Goal: Transaction & Acquisition: Purchase product/service

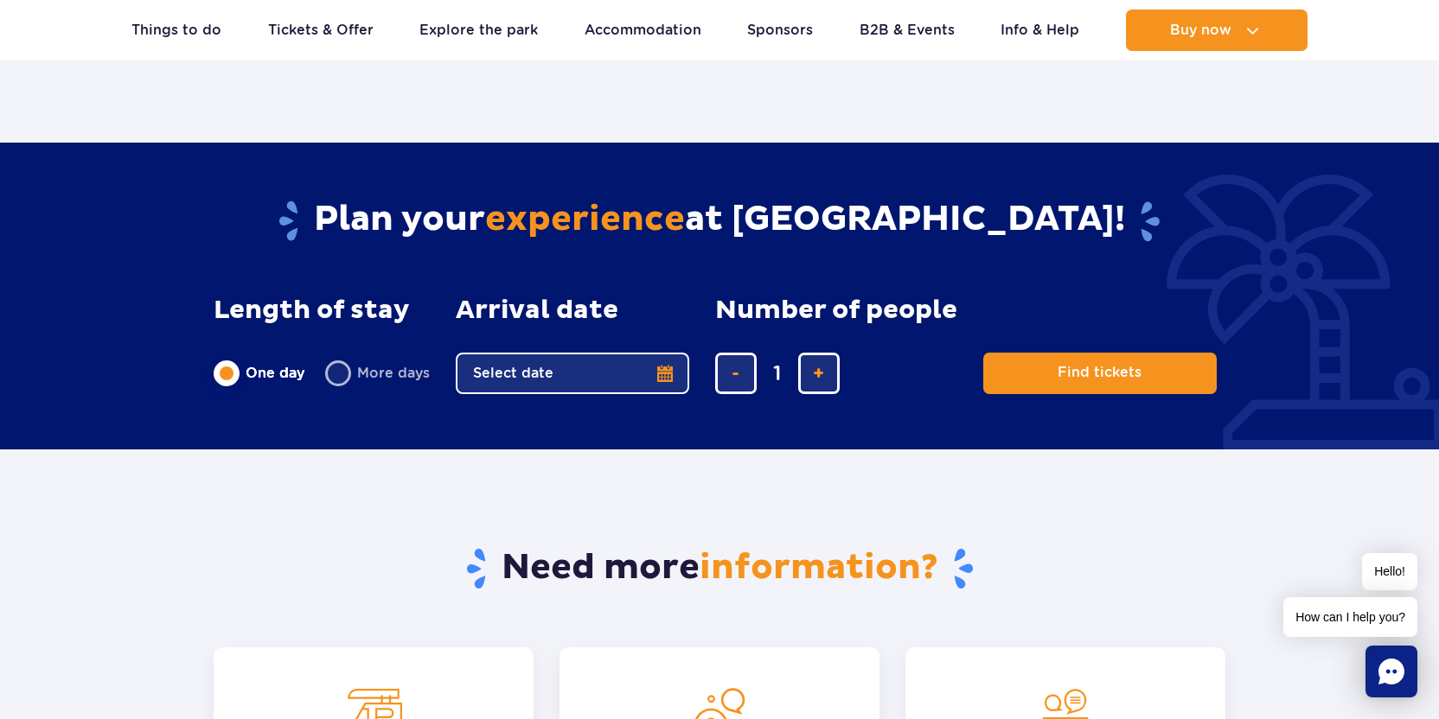
scroll to position [2052, 0]
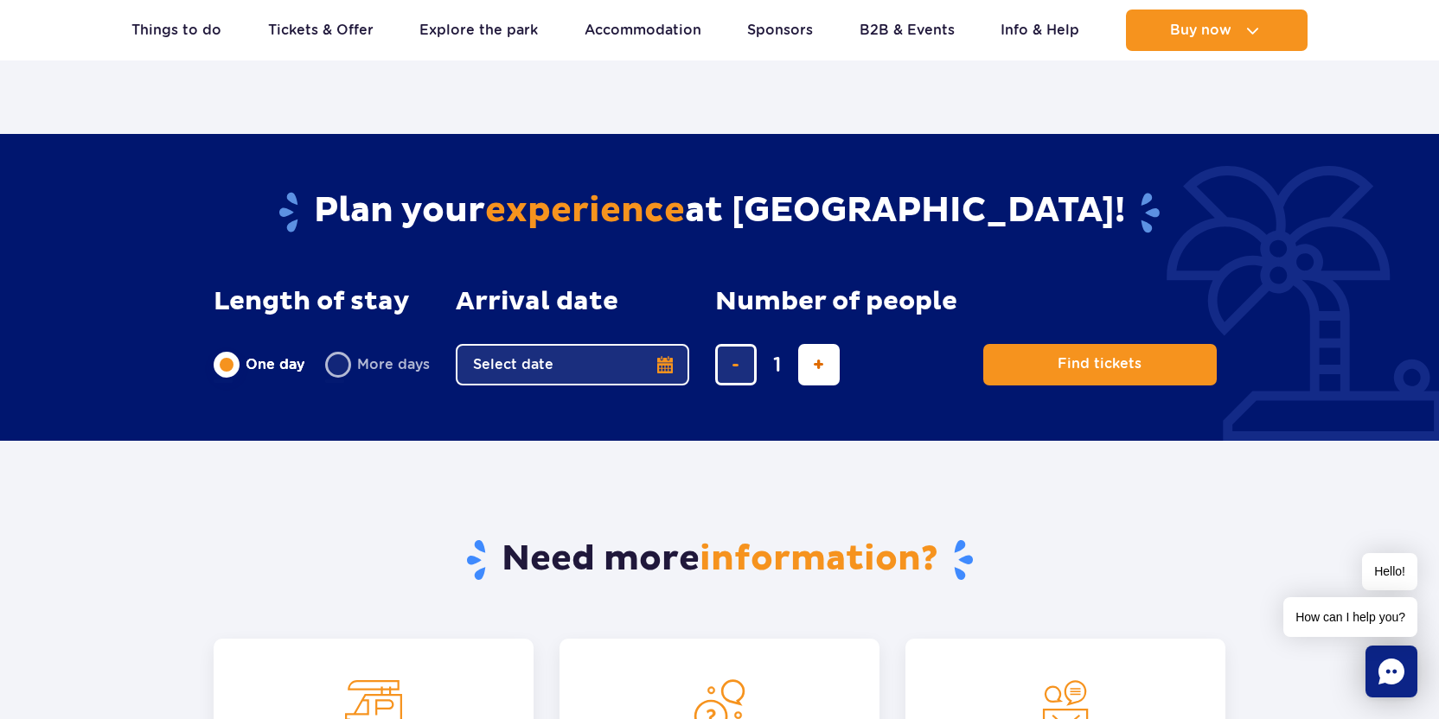
click at [813, 365] on span "add ticket" at bounding box center [818, 365] width 11 height 0
click at [818, 365] on span "add ticket" at bounding box center [818, 365] width 11 height 0
type input "4"
click at [536, 360] on button "Select date" at bounding box center [572, 365] width 233 height 42
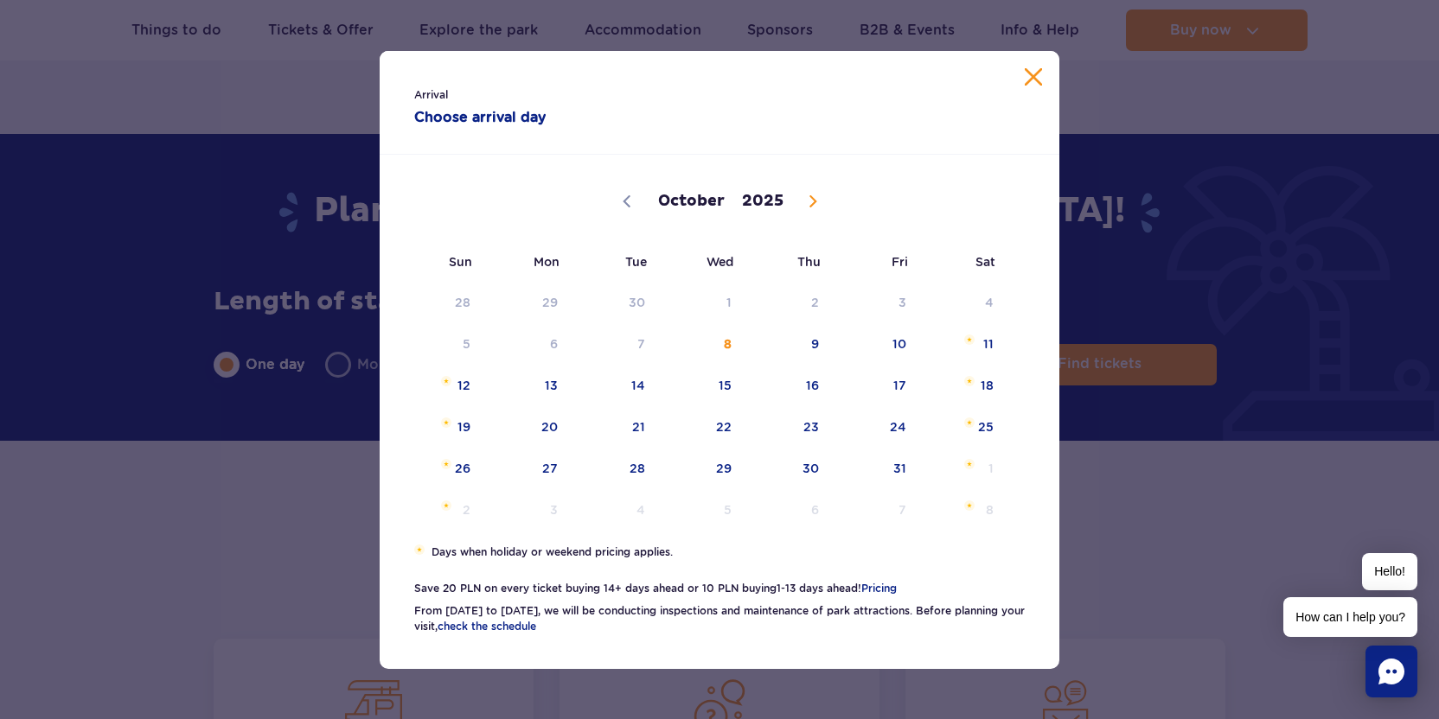
click at [812, 194] on span at bounding box center [812, 201] width 29 height 29
select select "10"
click at [820, 335] on span "6" at bounding box center [788, 344] width 87 height 40
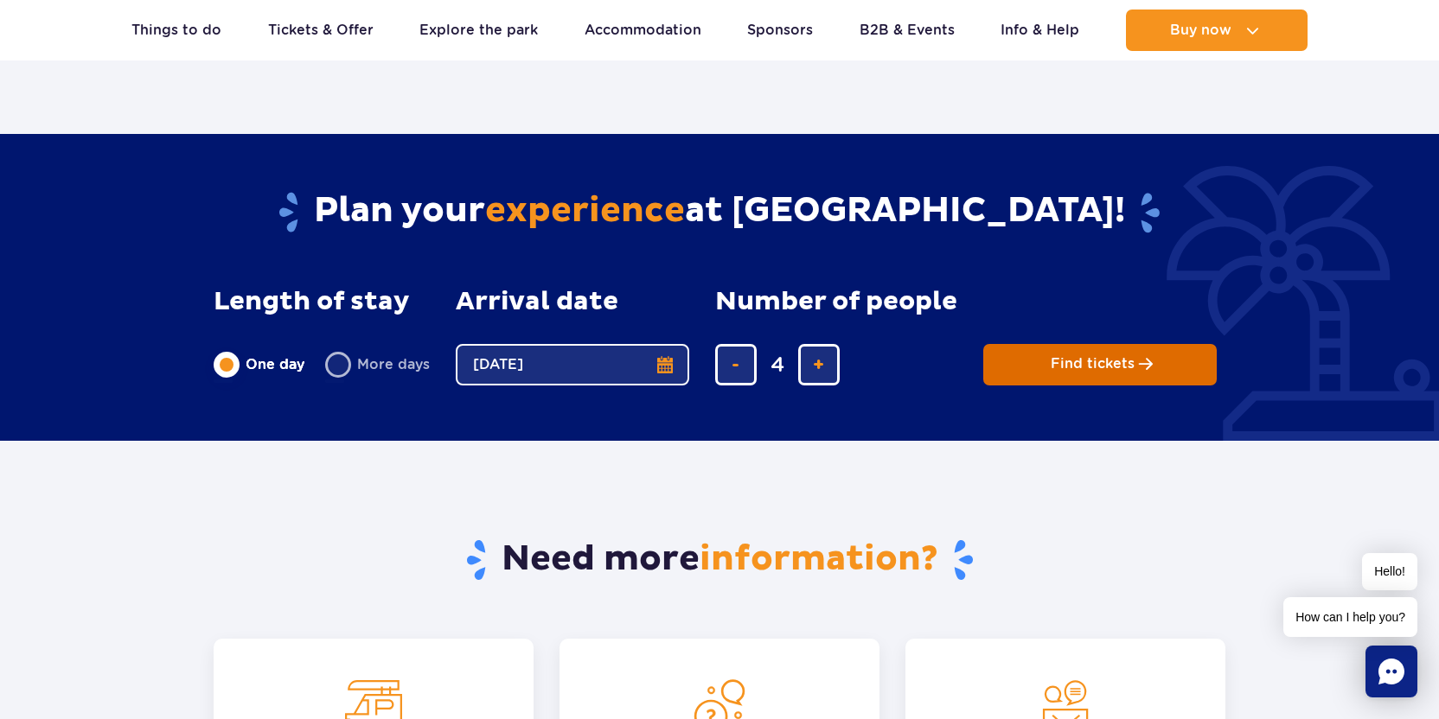
click at [1097, 363] on span "Find tickets" at bounding box center [1093, 364] width 84 height 16
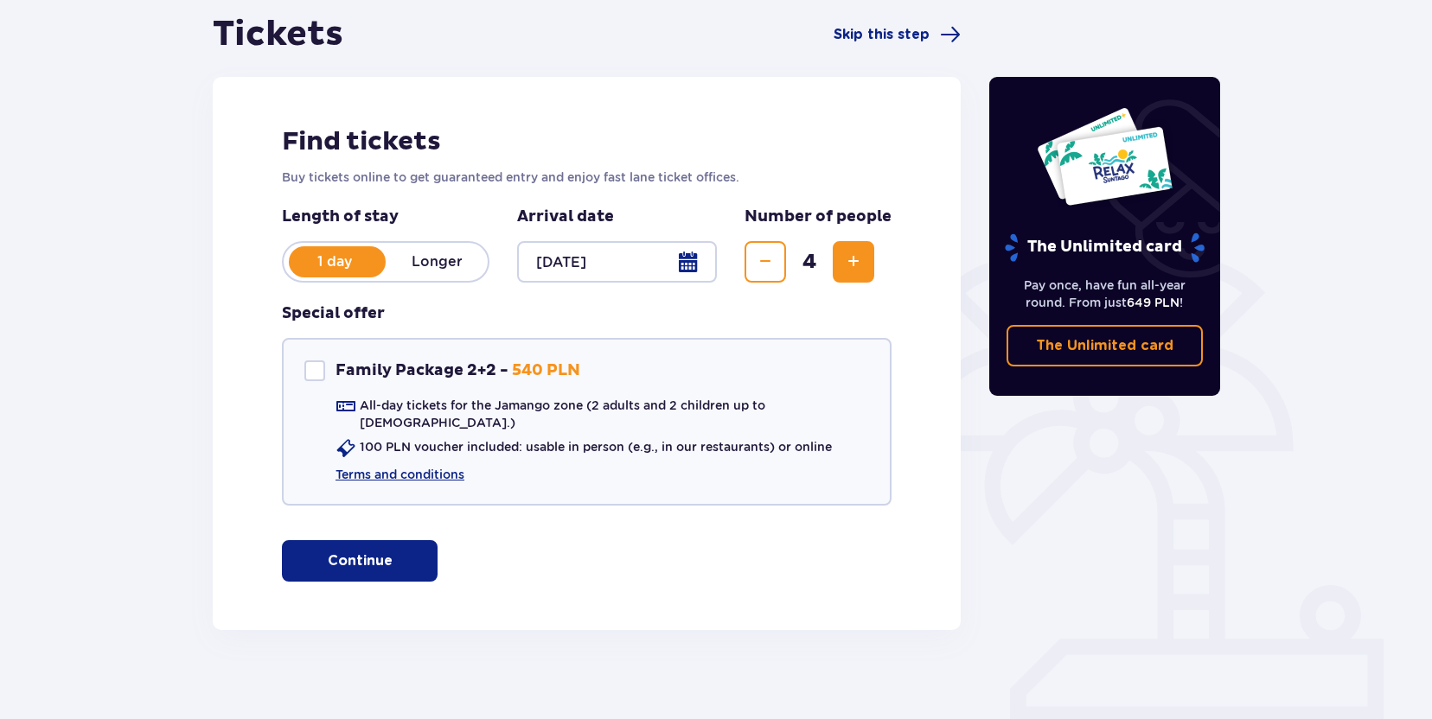
scroll to position [171, 0]
click at [441, 259] on p "Longer" at bounding box center [437, 261] width 102 height 19
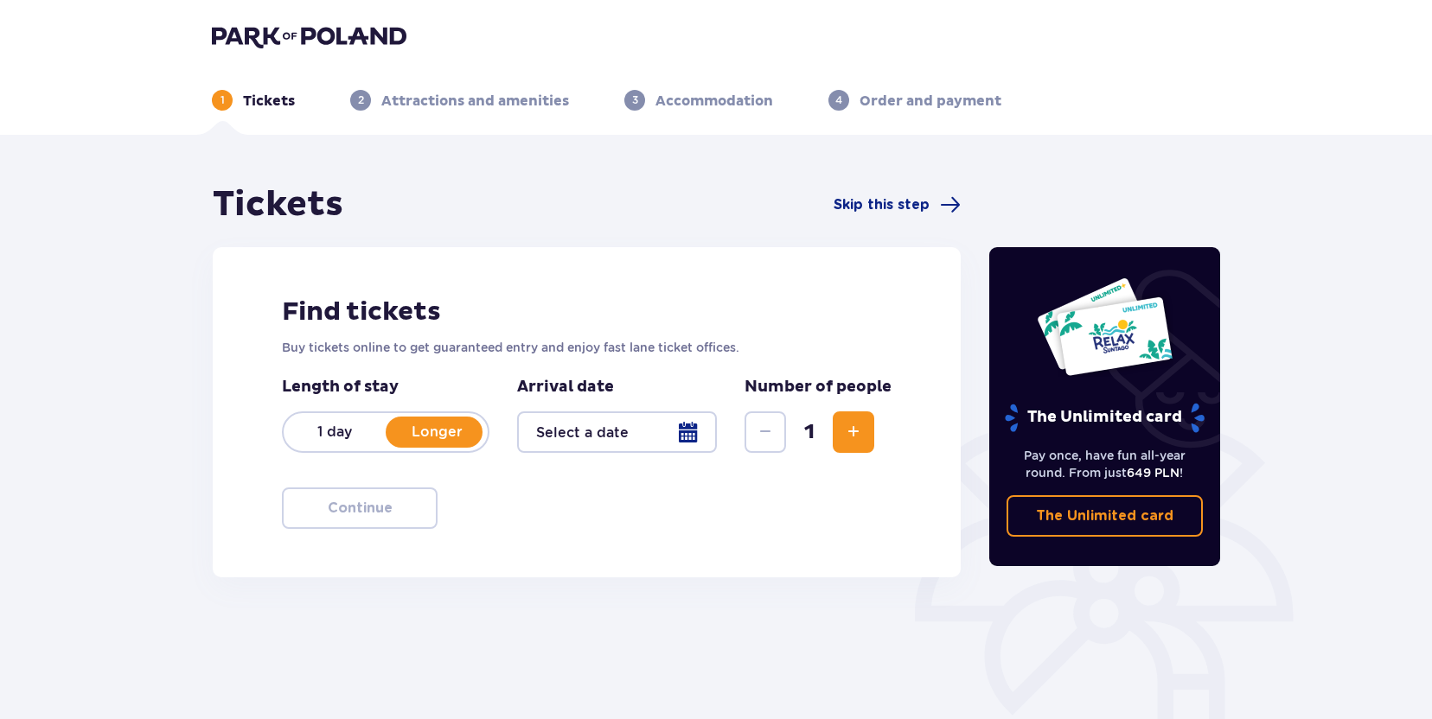
scroll to position [43, 0]
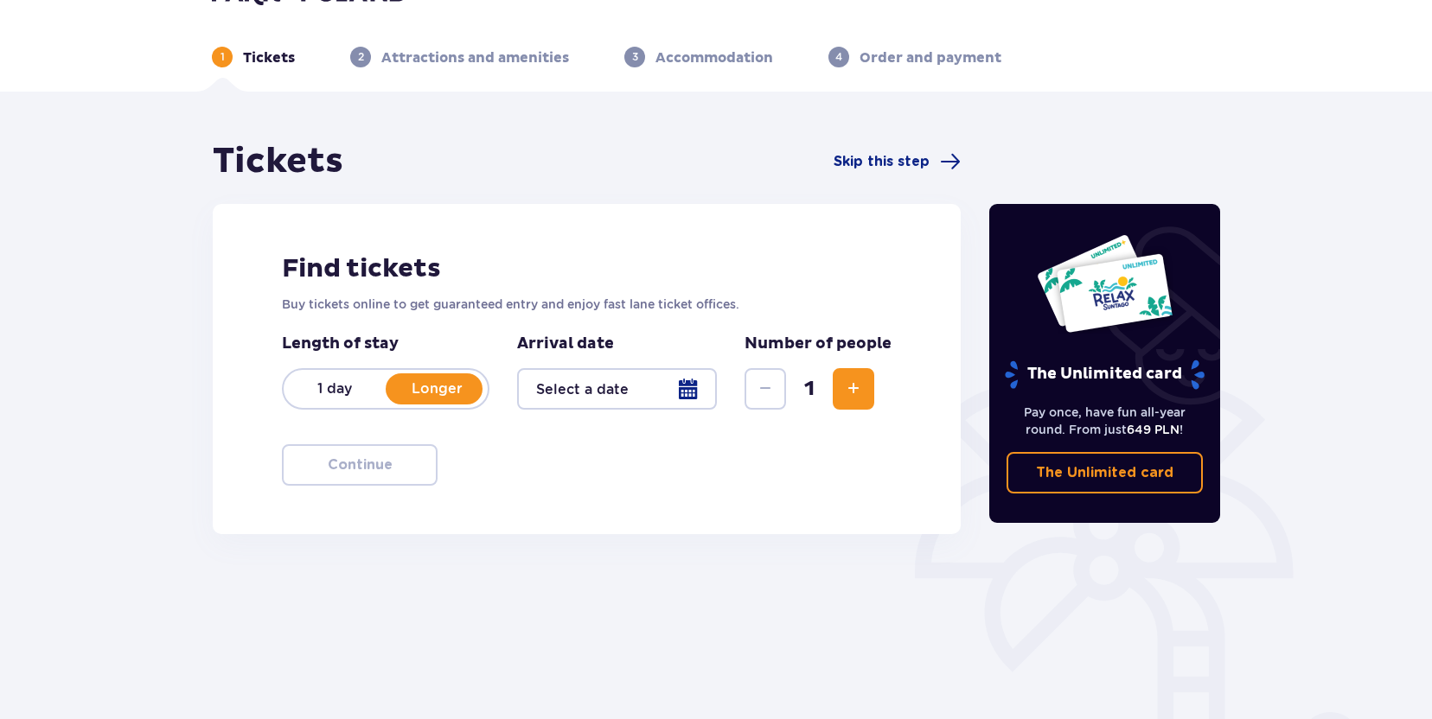
click at [585, 395] on div at bounding box center [617, 389] width 200 height 42
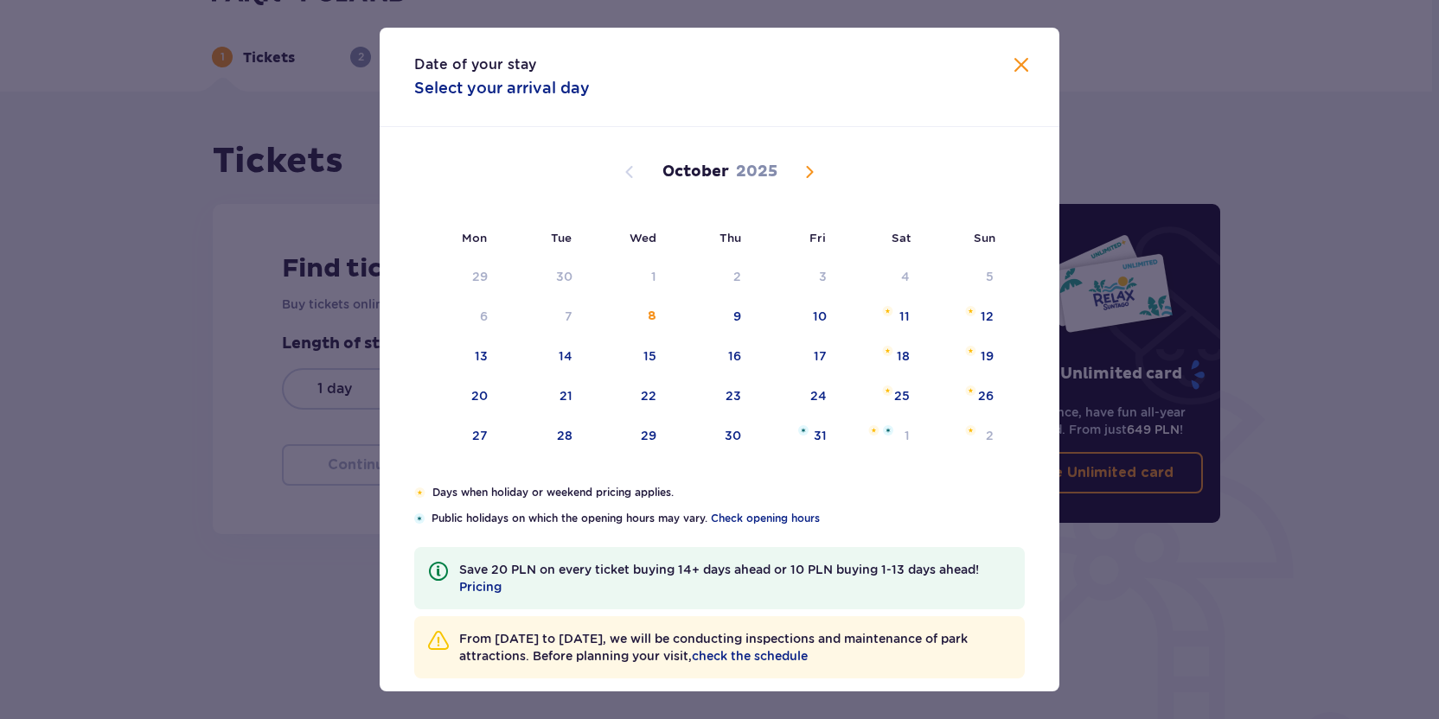
drag, startPoint x: 807, startPoint y: 169, endPoint x: 859, endPoint y: 236, distance: 85.1
click at [807, 169] on span "Next month" at bounding box center [809, 172] width 21 height 21
drag, startPoint x: 738, startPoint y: 316, endPoint x: 767, endPoint y: 316, distance: 28.5
click at [738, 316] on div "6" at bounding box center [711, 317] width 86 height 38
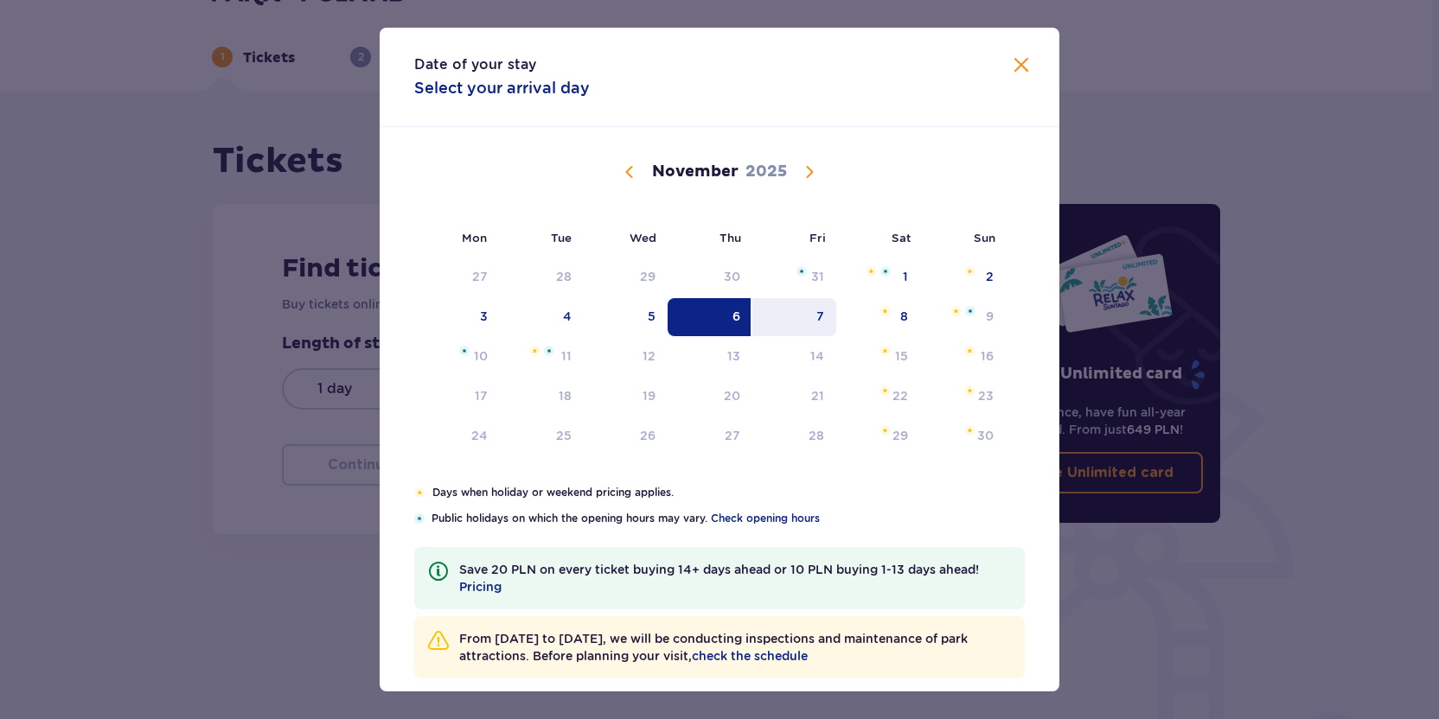
click at [816, 317] on div "7" at bounding box center [820, 316] width 8 height 17
type input "[DATE] - [DATE]"
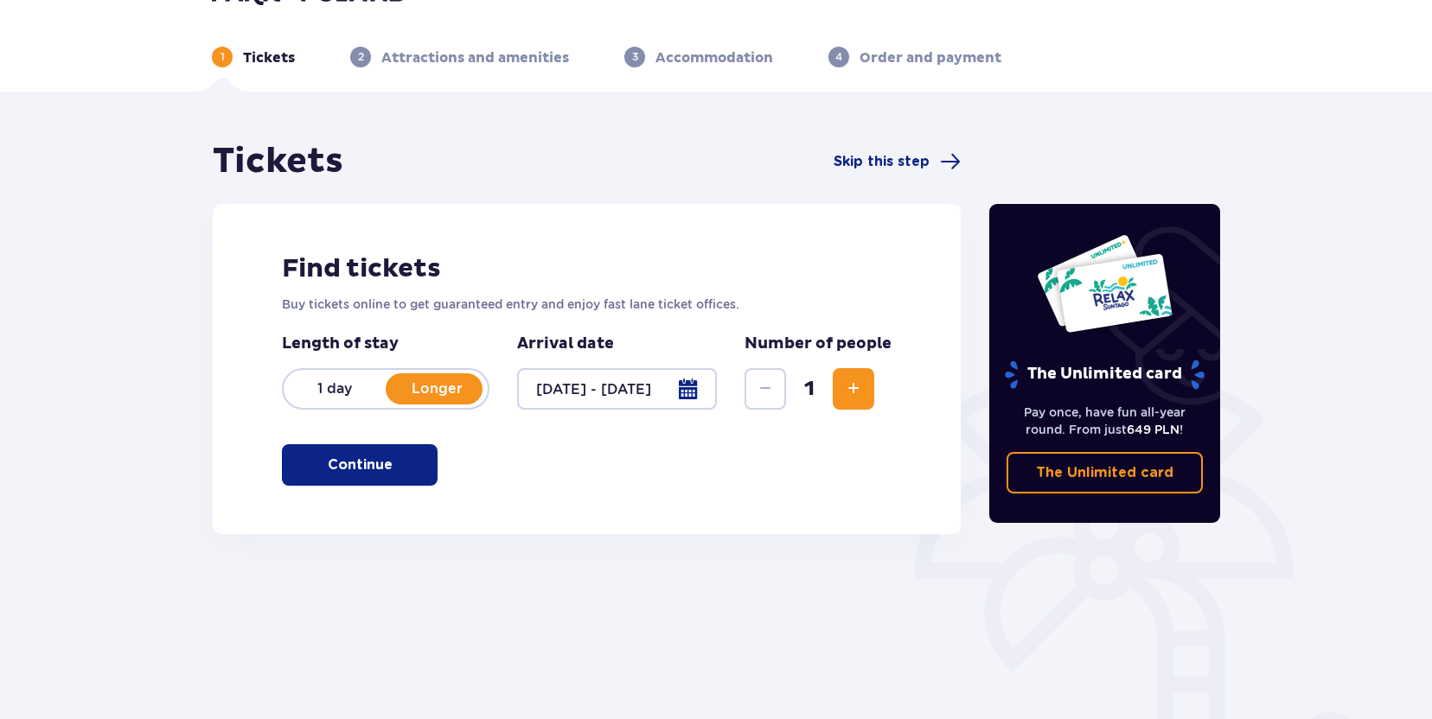
click at [857, 393] on span "Increase" at bounding box center [853, 389] width 21 height 21
click at [857, 394] on span "Increase" at bounding box center [853, 389] width 21 height 21
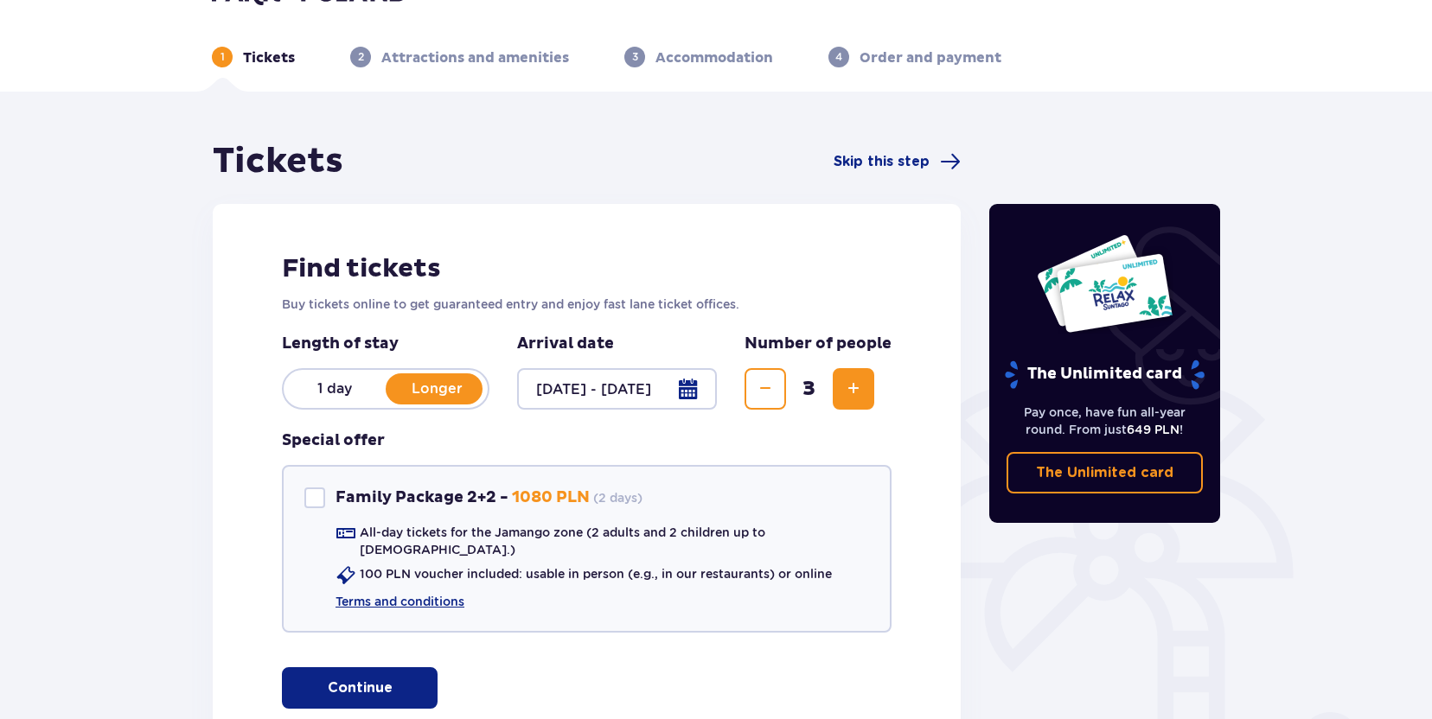
click at [857, 394] on span "Increase" at bounding box center [853, 389] width 21 height 21
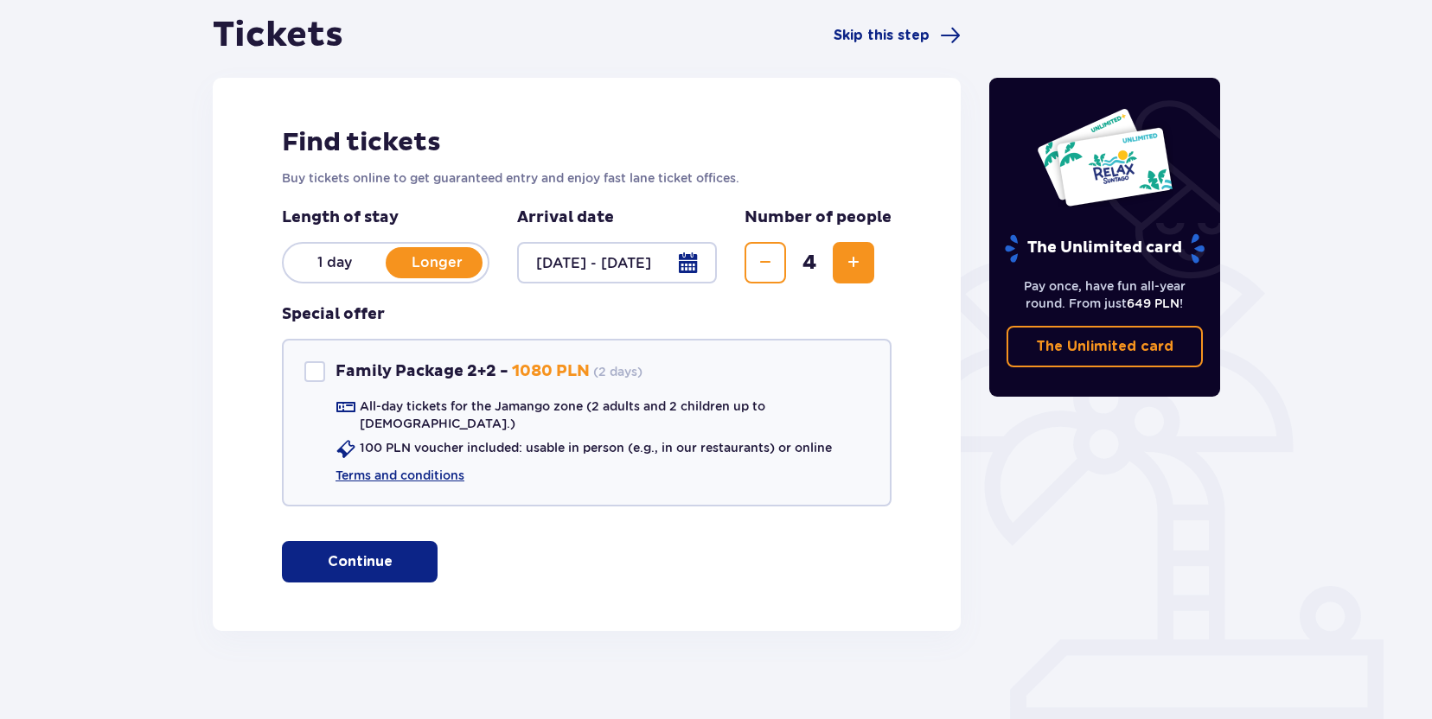
scroll to position [171, 0]
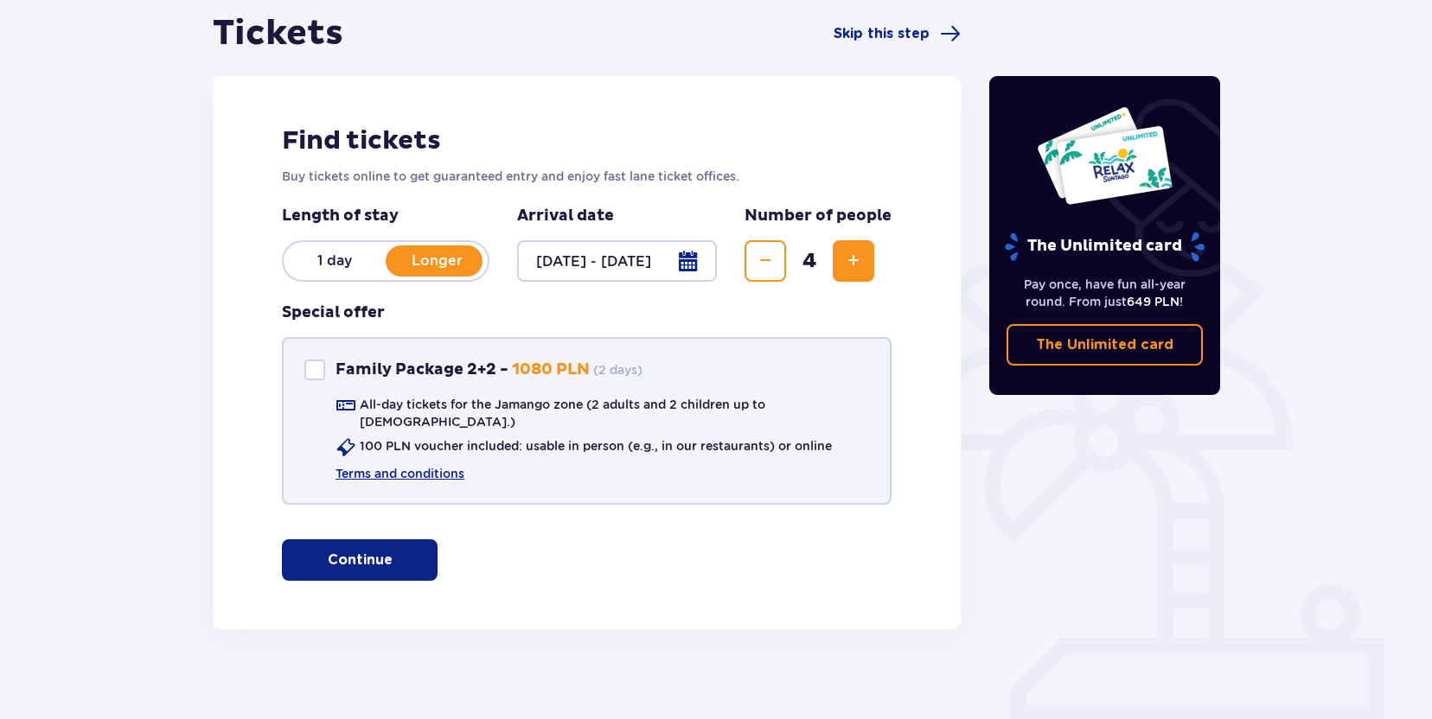
click at [310, 370] on div "Family Package 2+2" at bounding box center [314, 370] width 21 height 21
checkbox input "true"
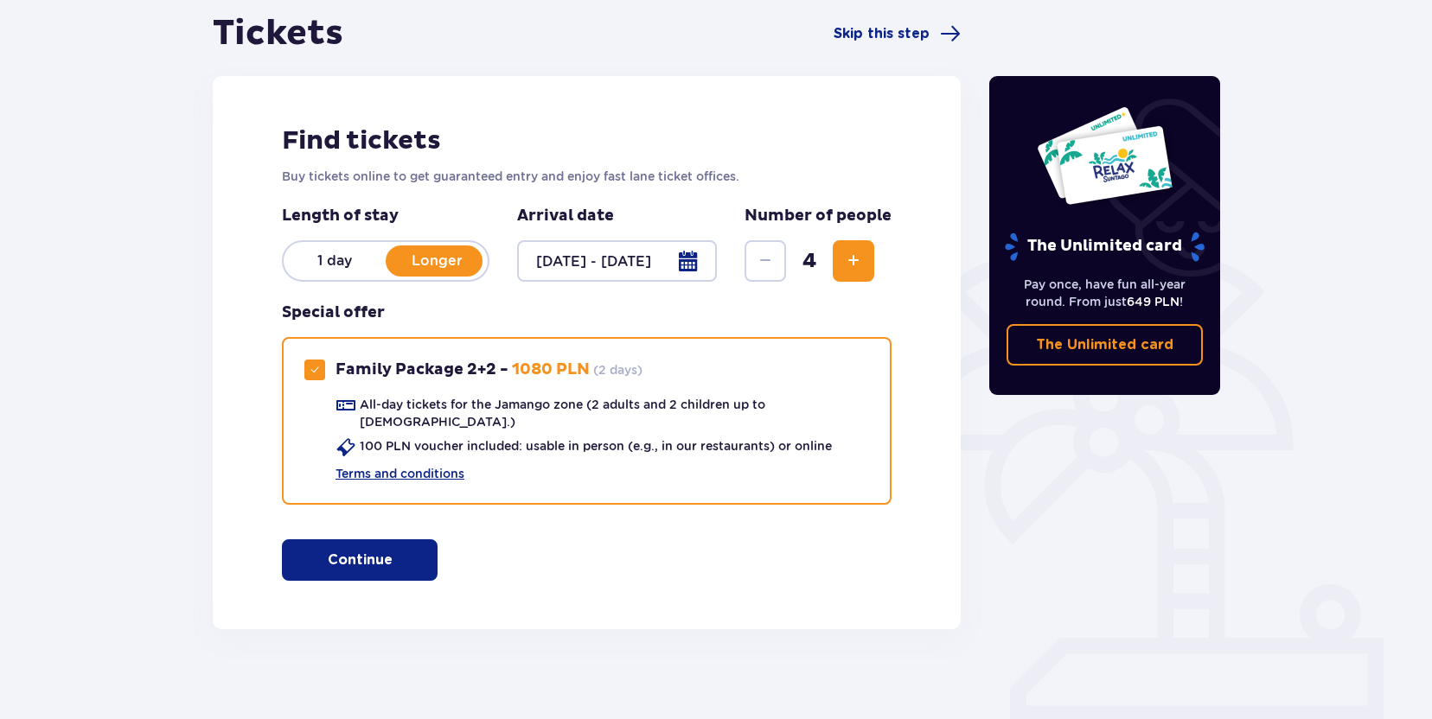
click at [368, 551] on p "Continue" at bounding box center [360, 560] width 65 height 19
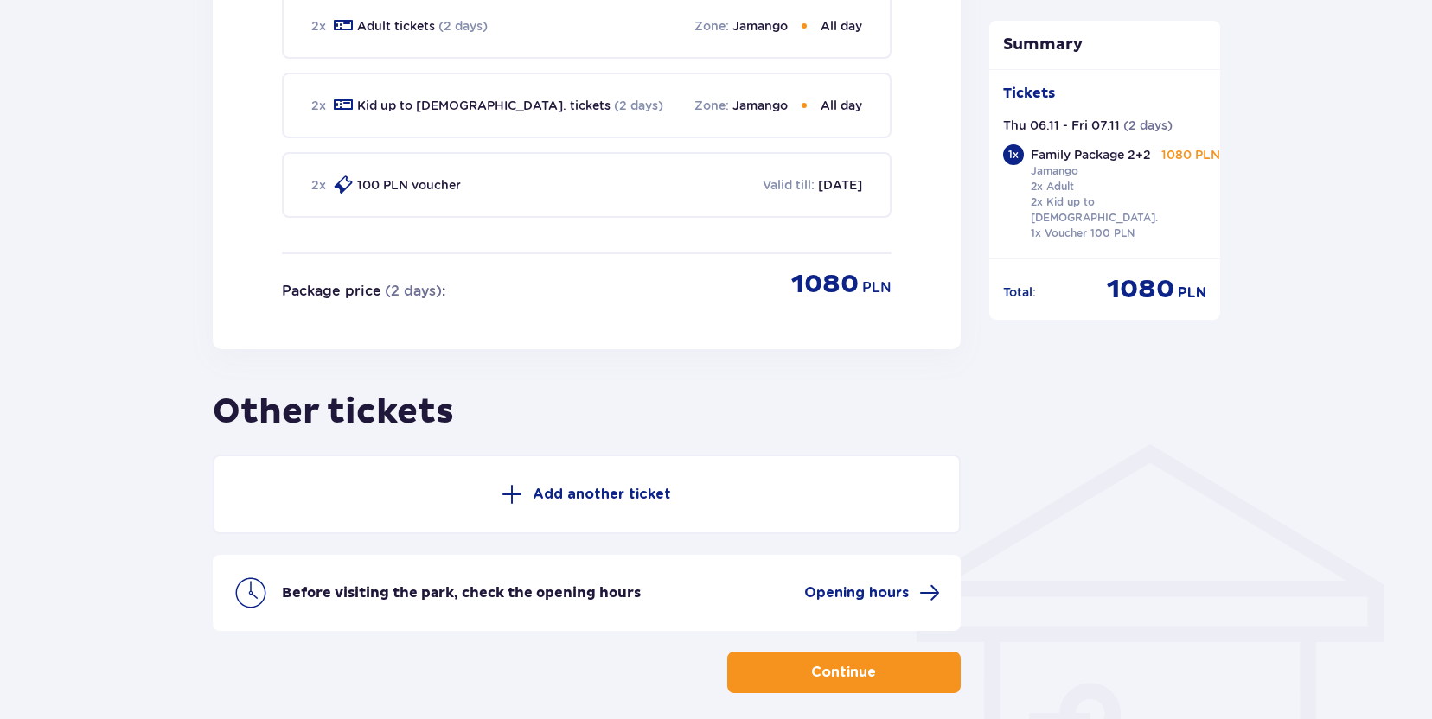
scroll to position [937, 0]
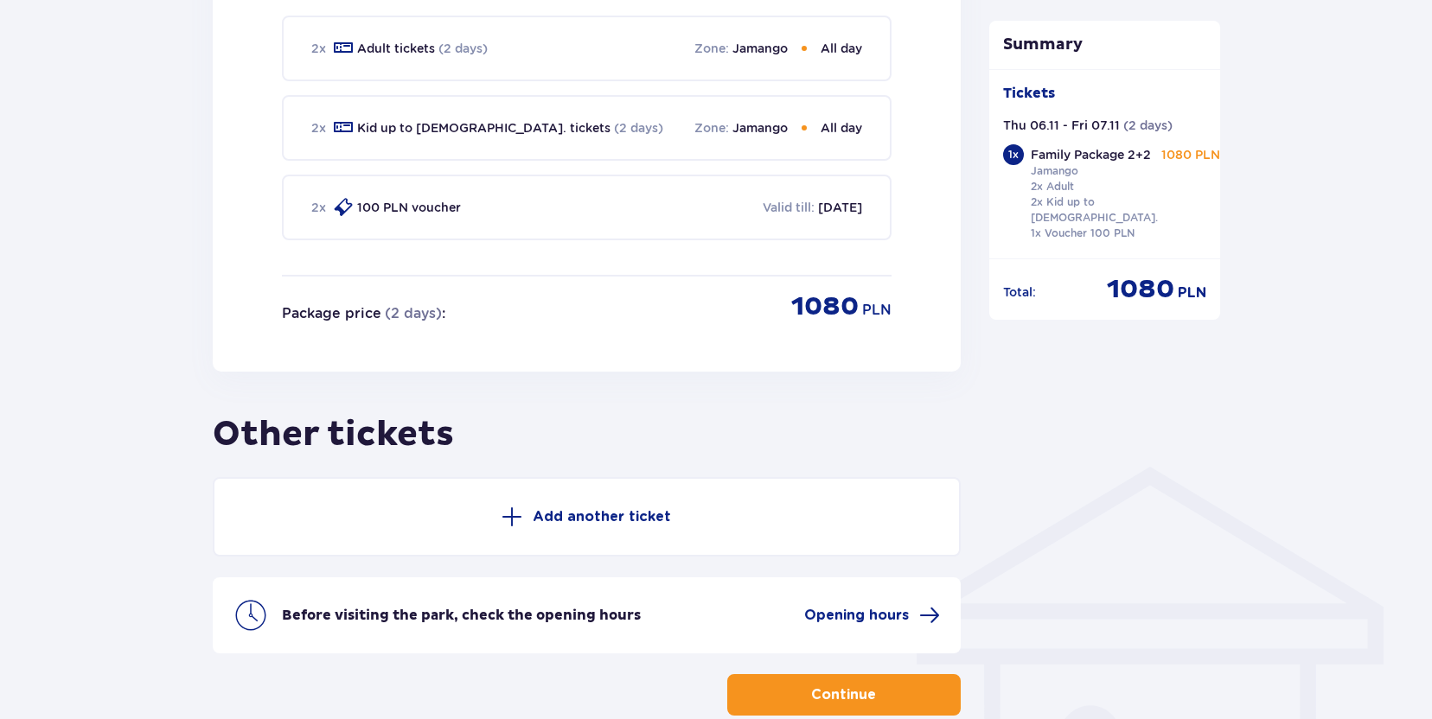
click at [854, 674] on button "Continue" at bounding box center [843, 695] width 233 height 42
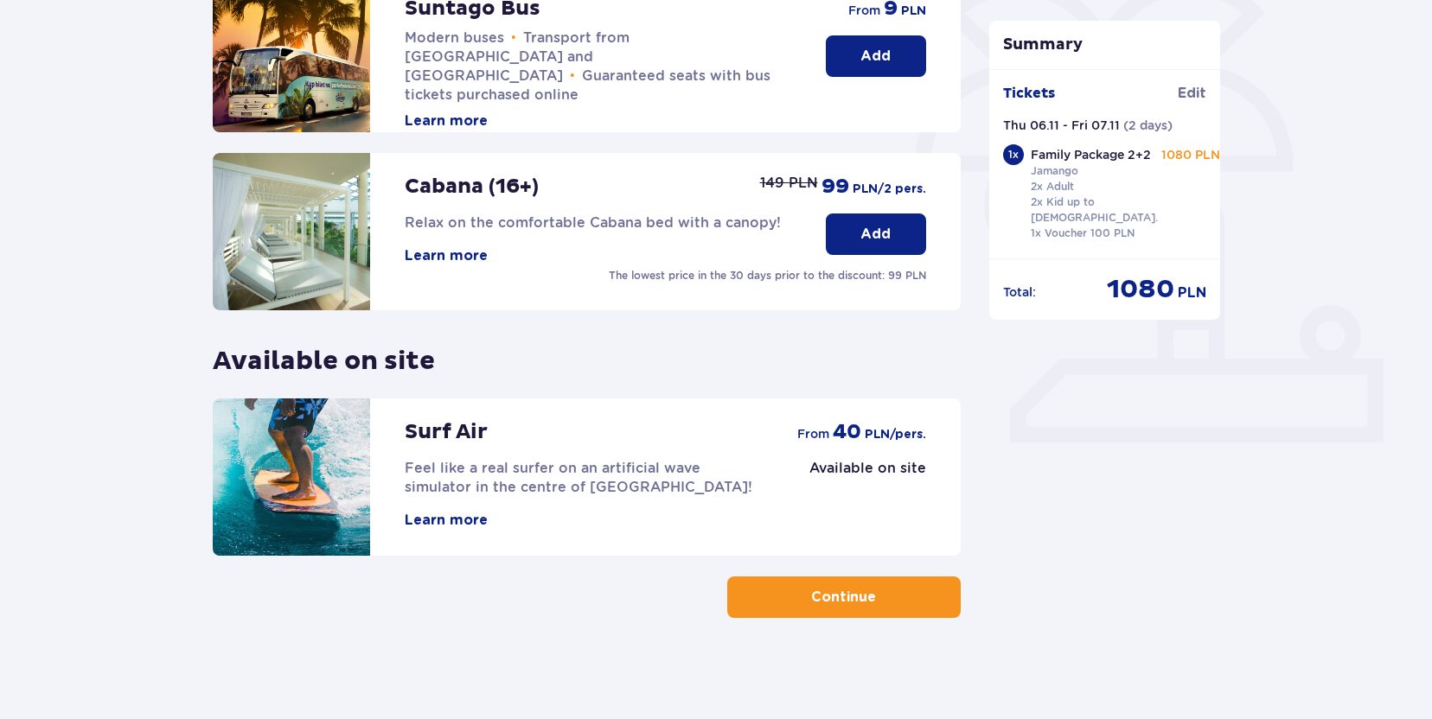
scroll to position [453, 0]
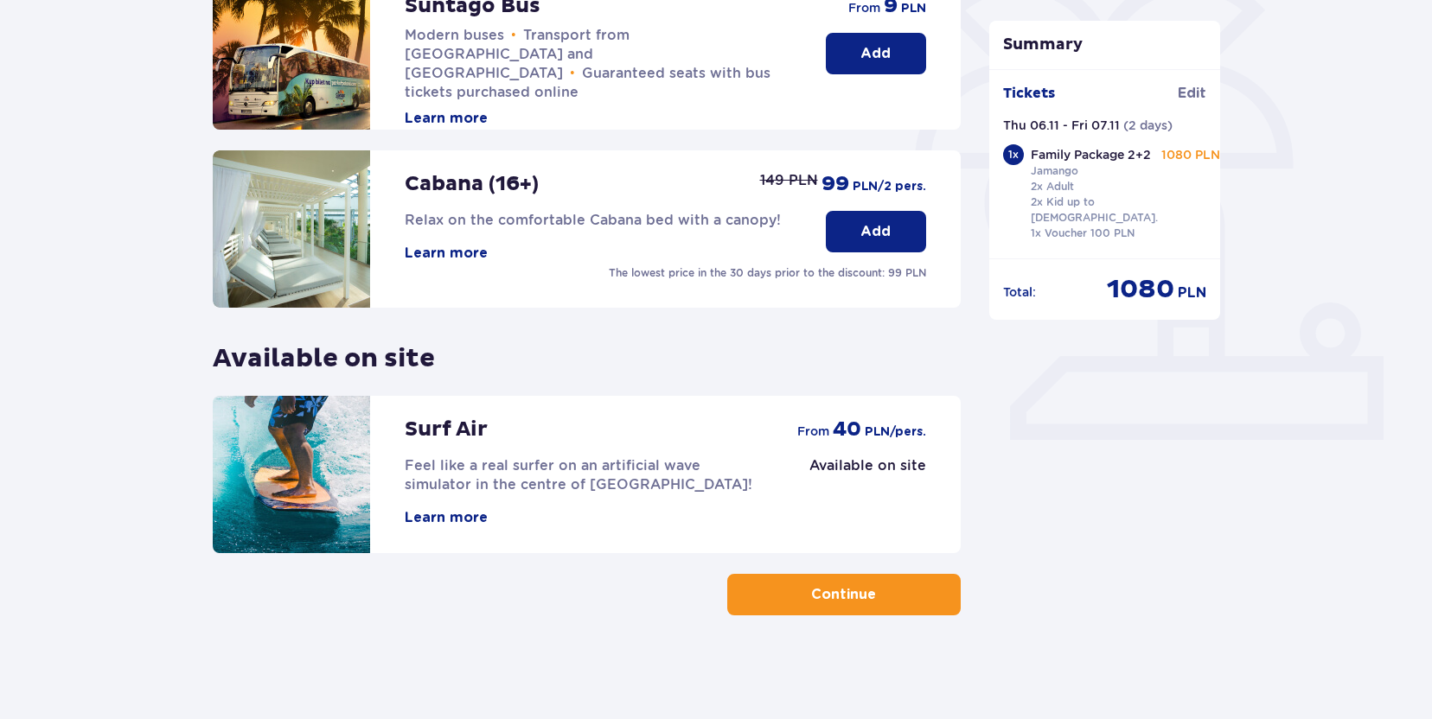
click at [845, 597] on p "Continue" at bounding box center [843, 594] width 65 height 19
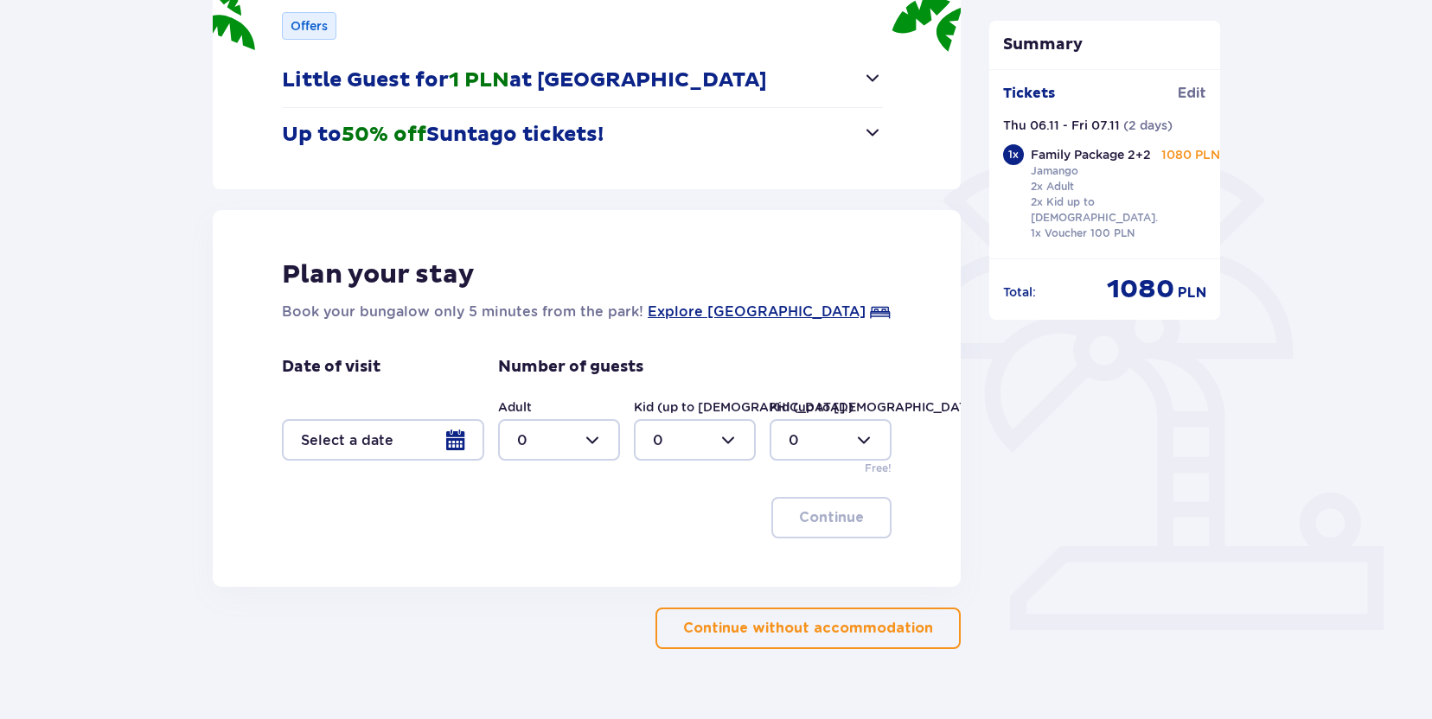
scroll to position [297, 0]
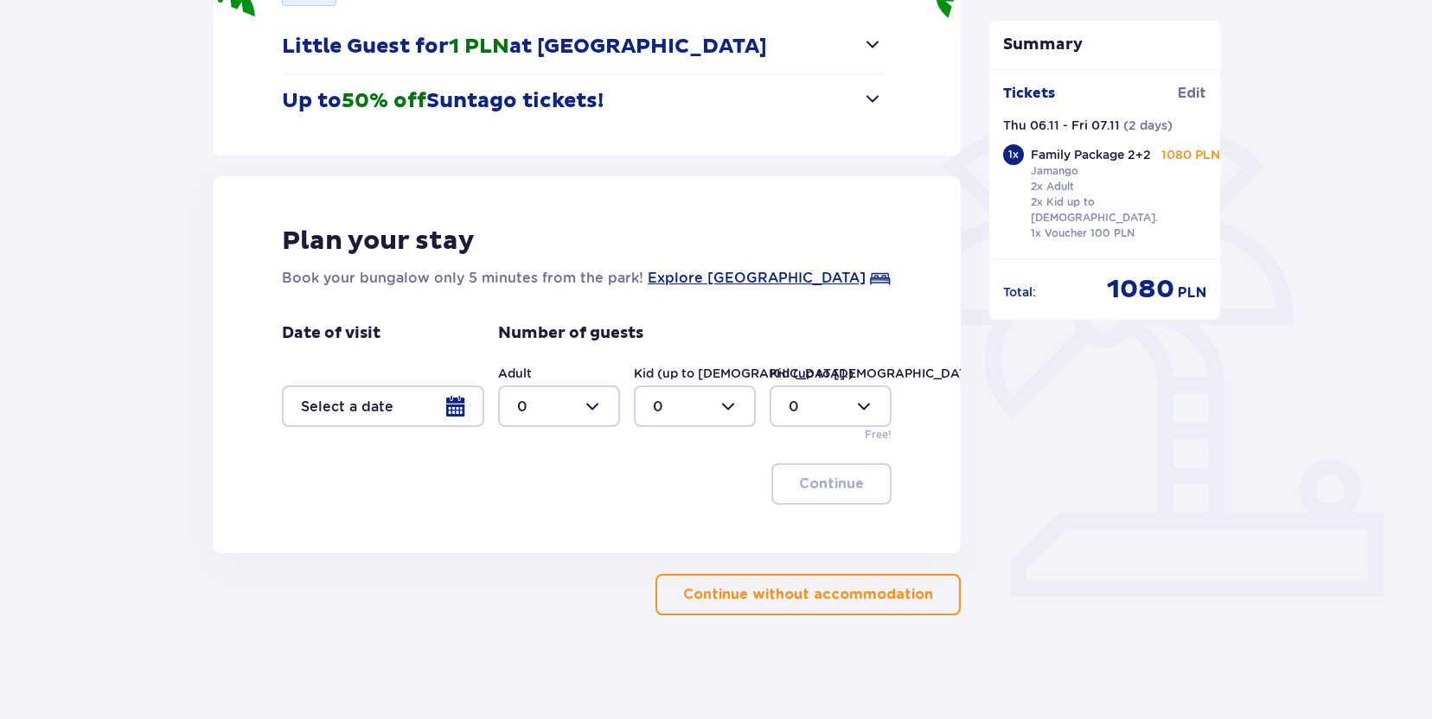
click at [454, 411] on div at bounding box center [383, 407] width 202 height 42
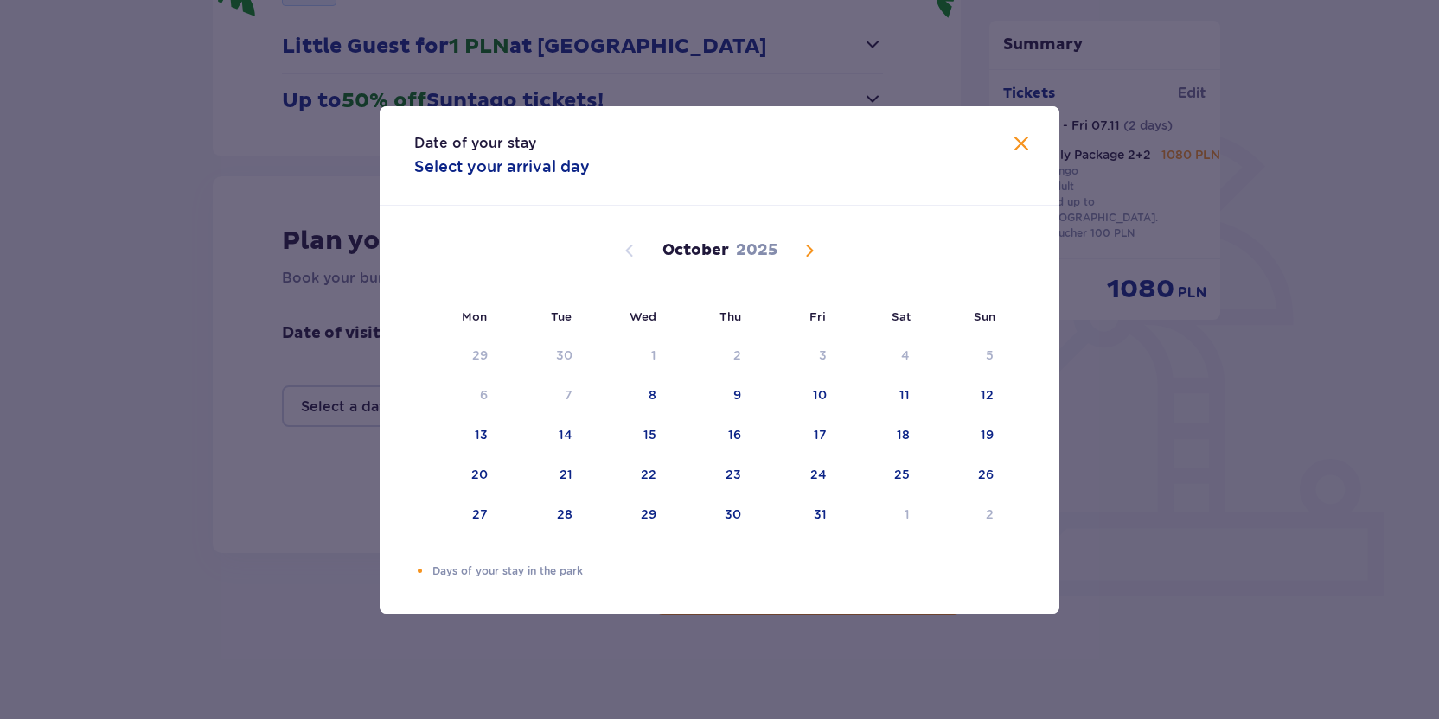
click at [803, 246] on span "Next month" at bounding box center [809, 250] width 21 height 21
click at [746, 390] on div "6" at bounding box center [711, 396] width 86 height 38
click at [826, 392] on div "7" at bounding box center [794, 396] width 84 height 38
type input "[DATE] - [DATE]"
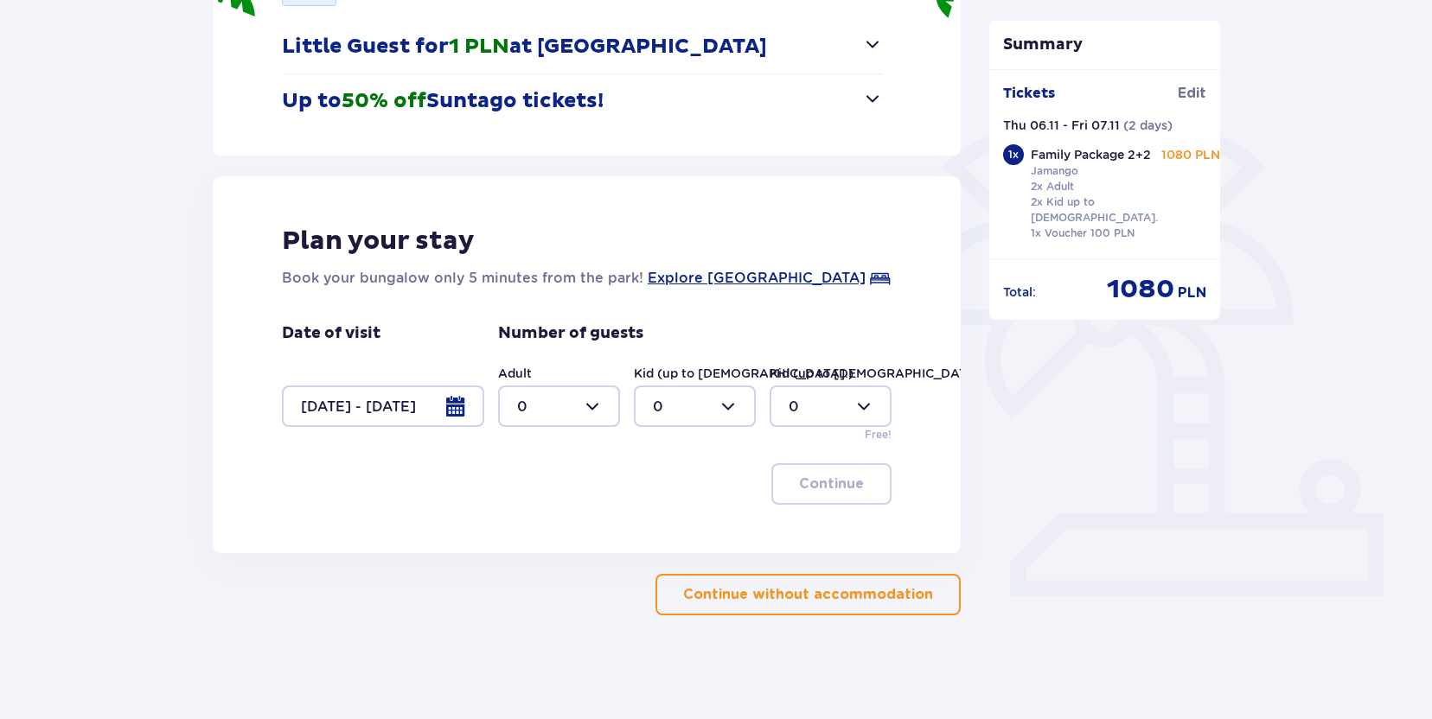
click at [407, 404] on div at bounding box center [383, 407] width 202 height 42
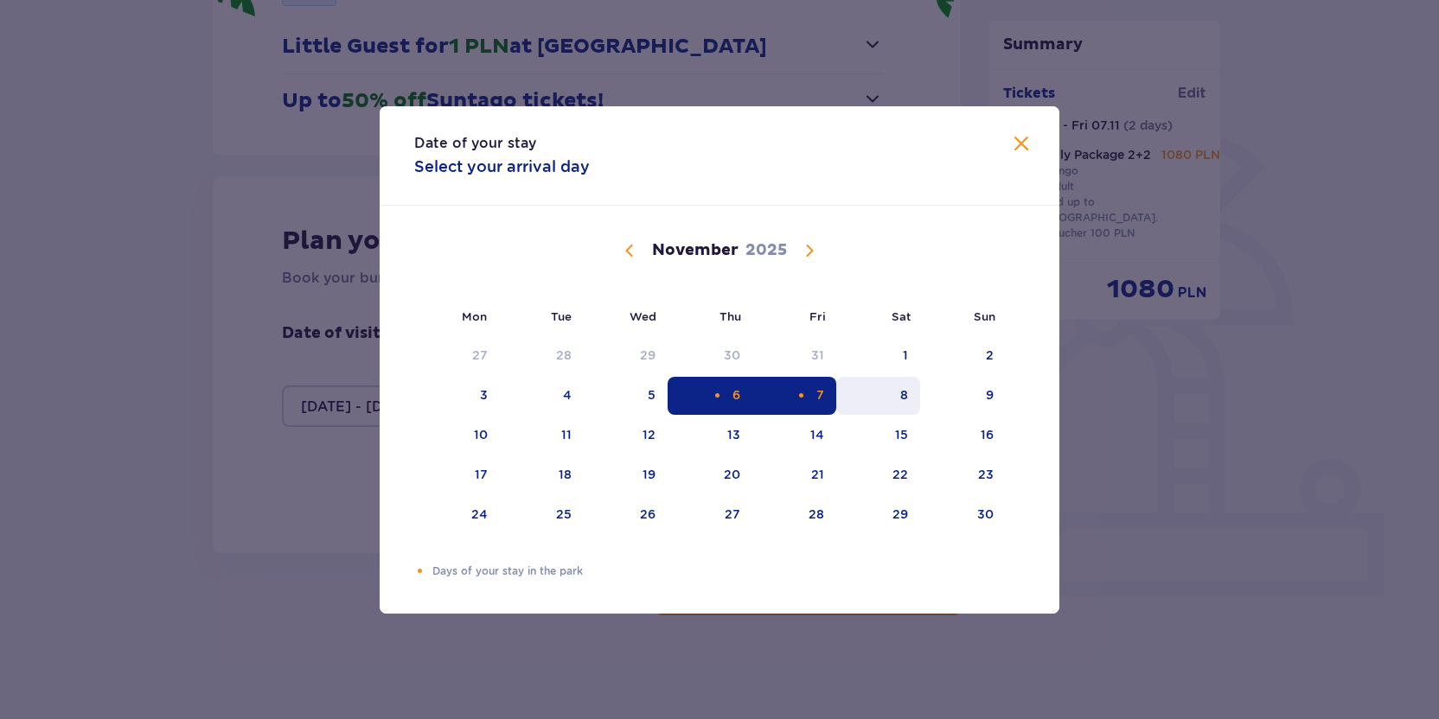
click at [889, 389] on div "8" at bounding box center [878, 396] width 84 height 38
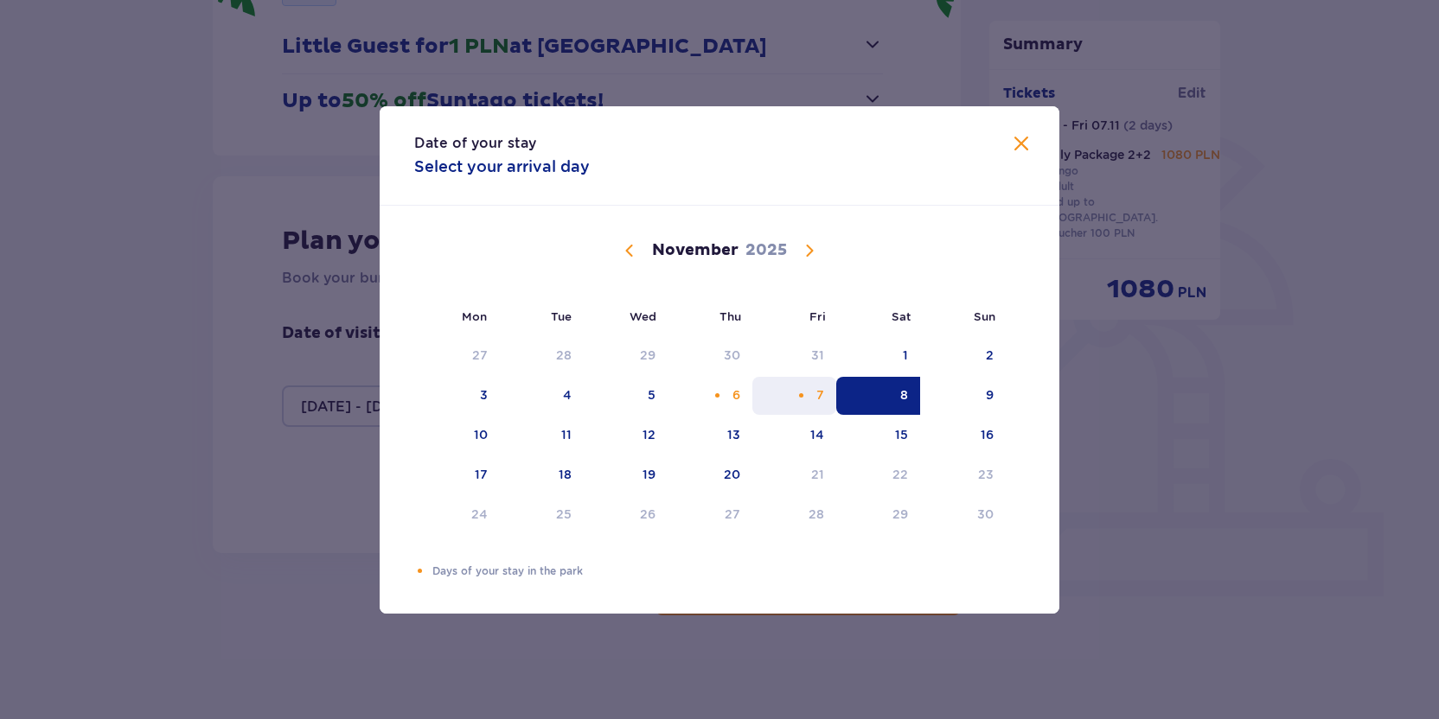
drag, startPoint x: 748, startPoint y: 389, endPoint x: 783, endPoint y: 388, distance: 34.6
click at [759, 389] on tr "3 4 5 6 7 8 9" at bounding box center [709, 396] width 591 height 38
drag, startPoint x: 727, startPoint y: 390, endPoint x: 738, endPoint y: 395, distance: 12.4
click at [731, 390] on div "6" at bounding box center [711, 396] width 86 height 38
click at [783, 393] on div "7" at bounding box center [794, 396] width 84 height 38
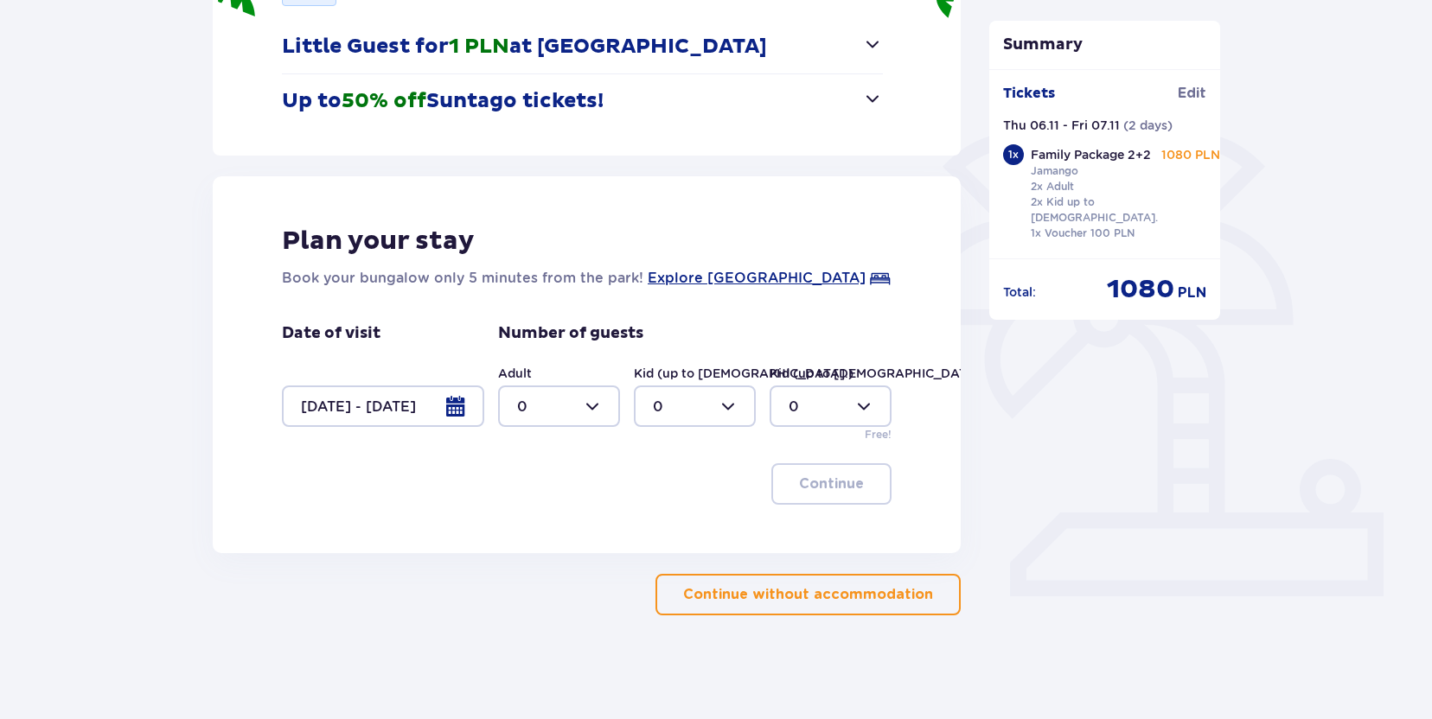
click at [596, 401] on div at bounding box center [559, 407] width 122 height 42
click at [522, 542] on span "2" at bounding box center [559, 532] width 118 height 36
type input "2"
click at [701, 399] on div at bounding box center [695, 407] width 122 height 42
click at [673, 500] on div "1" at bounding box center [695, 495] width 84 height 19
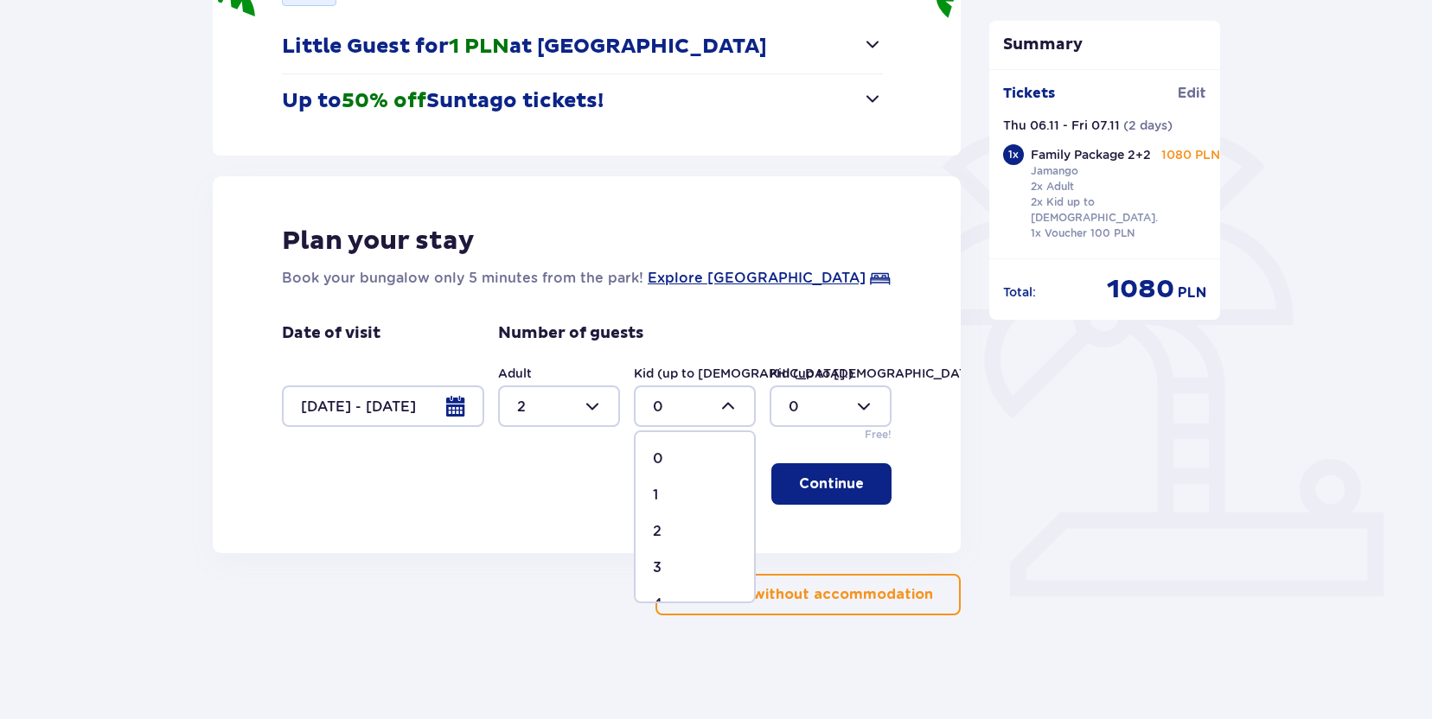
type input "1"
click at [587, 406] on div at bounding box center [559, 407] width 122 height 42
click at [527, 570] on div "3" at bounding box center [559, 568] width 84 height 19
type input "3"
click at [839, 487] on p "Continue" at bounding box center [831, 484] width 65 height 19
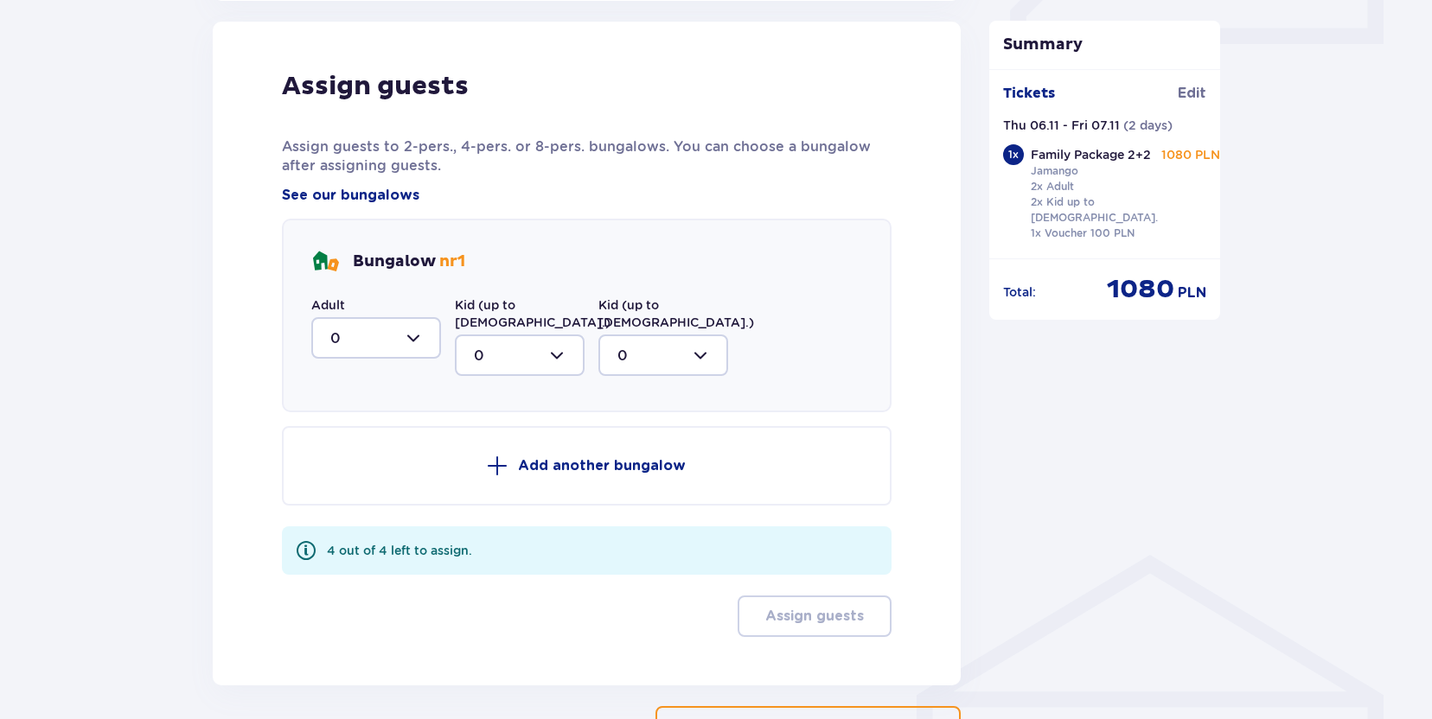
scroll to position [850, 0]
click at [404, 340] on div at bounding box center [376, 337] width 130 height 42
click at [355, 497] on div "3" at bounding box center [376, 498] width 92 height 19
type input "3"
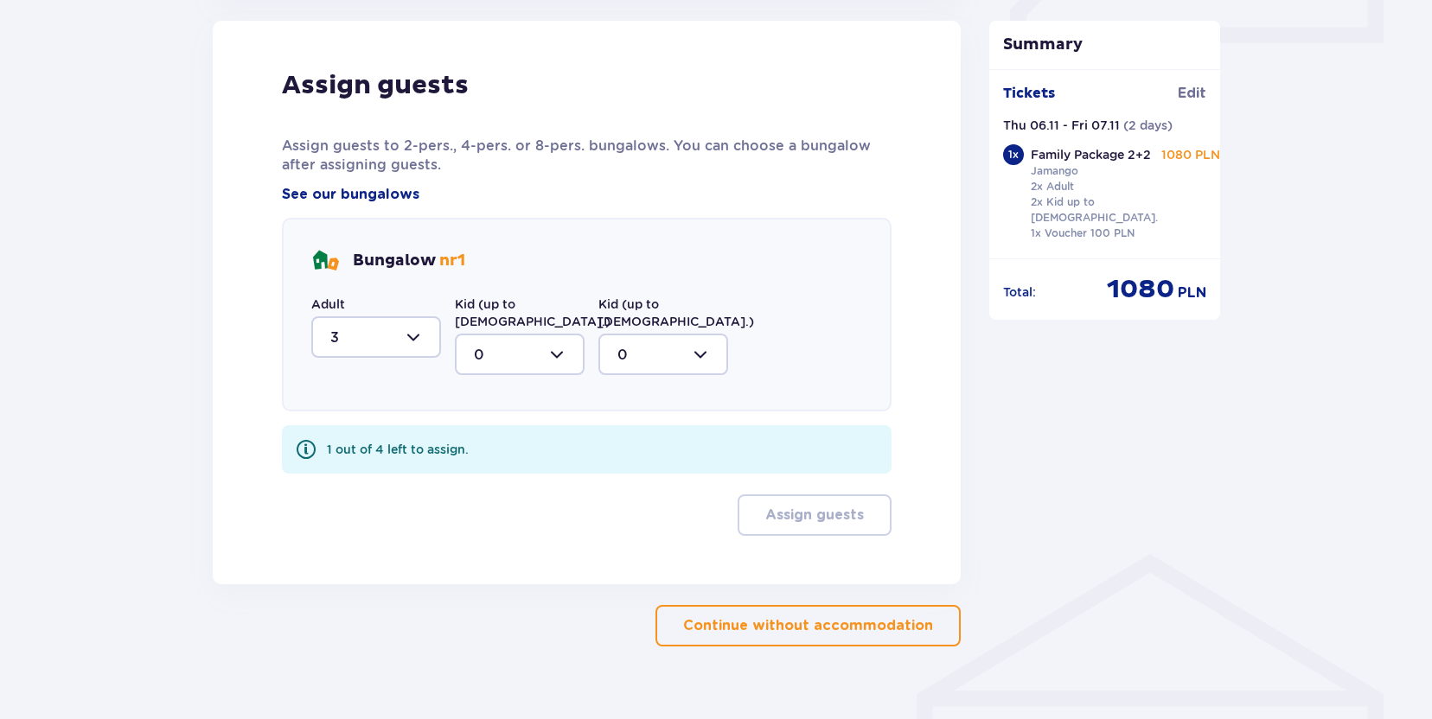
drag, startPoint x: 533, startPoint y: 337, endPoint x: 524, endPoint y: 344, distance: 11.1
click at [533, 337] on div at bounding box center [520, 355] width 130 height 42
click at [472, 425] on span "1" at bounding box center [520, 443] width 126 height 36
type input "1"
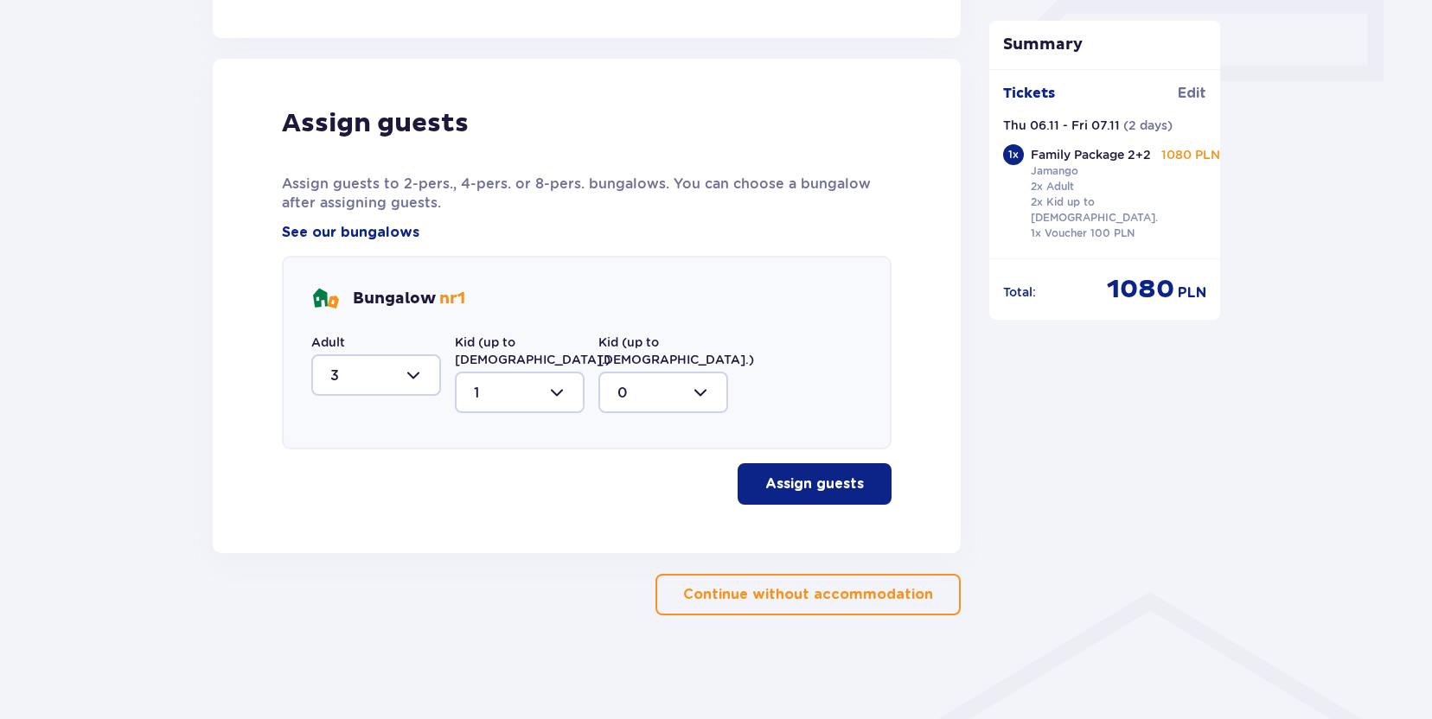
scroll to position [795, 0]
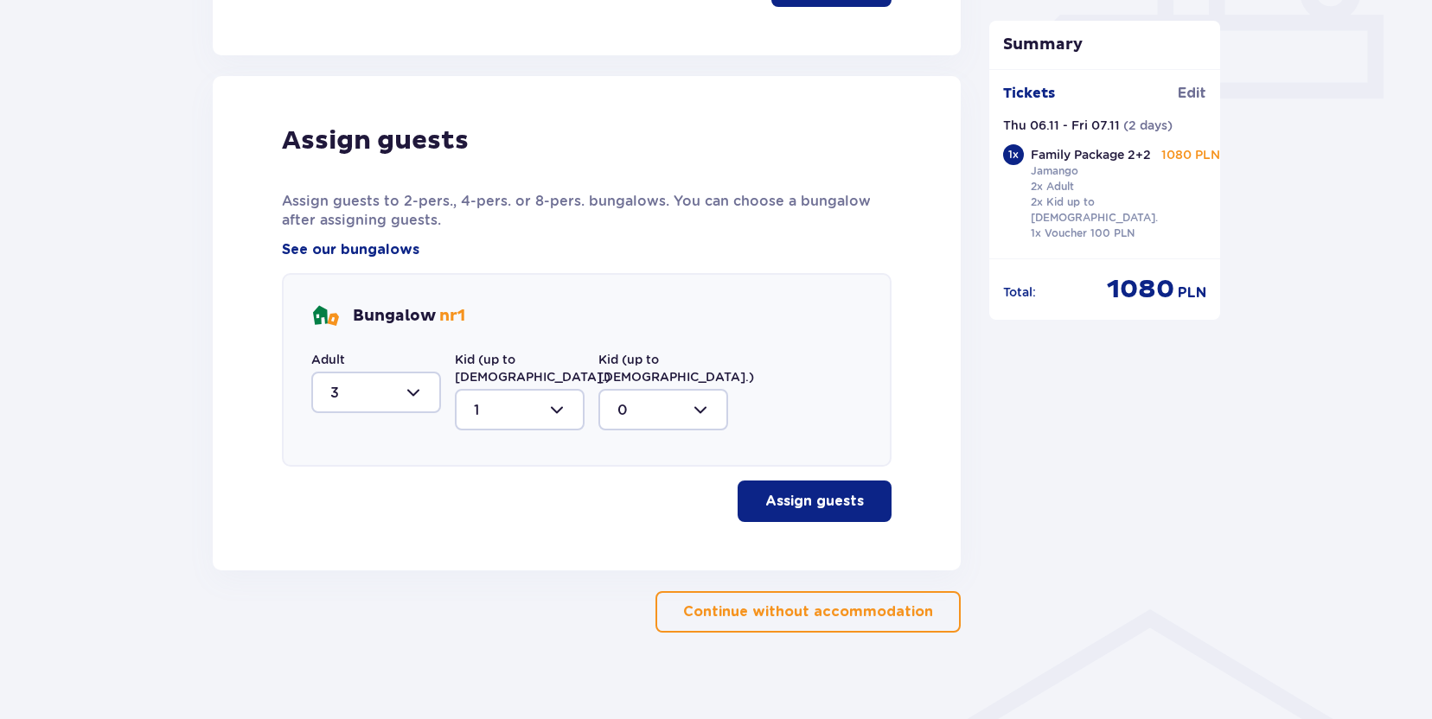
click at [838, 591] on button "Continue without accommodation" at bounding box center [807, 612] width 305 height 42
